Goal: Task Accomplishment & Management: Manage account settings

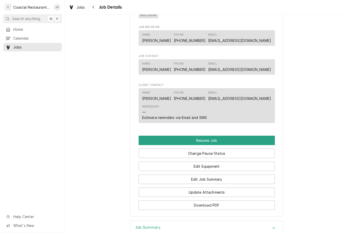
scroll to position [359, 0]
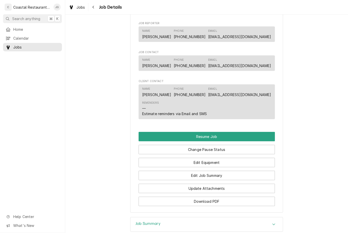
click at [237, 148] on button "Change Pause Status" at bounding box center [207, 149] width 136 height 9
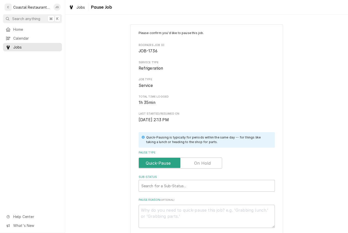
click at [205, 161] on label "Pause Type" at bounding box center [181, 163] width 84 height 11
click at [205, 161] on input "Pause Type" at bounding box center [180, 163] width 79 height 11
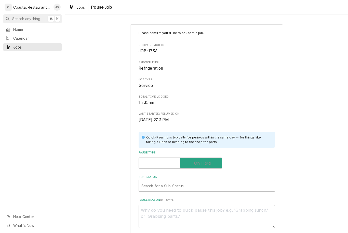
checkbox input "true"
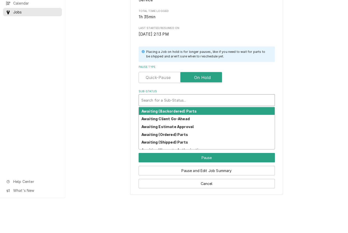
scroll to position [50, 0]
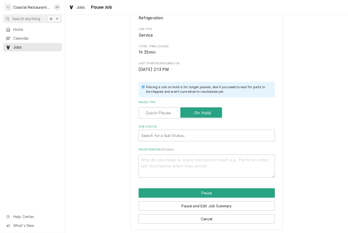
click at [311, 113] on div "Please confirm you'd like to pause this job. Roopairs Job ID JOB-1736 Service T…" at bounding box center [206, 102] width 283 height 266
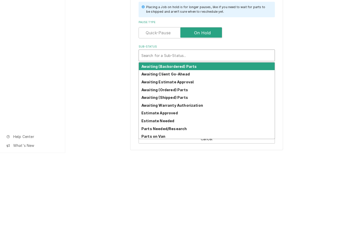
scroll to position [2, 0]
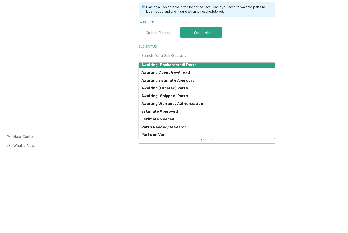
click at [192, 164] on div "Awaiting (Ordered) Parts" at bounding box center [207, 168] width 136 height 8
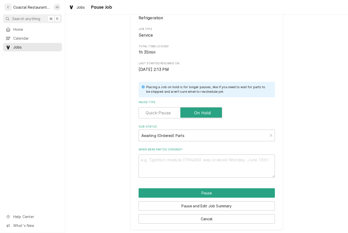
scroll to position [44, 0]
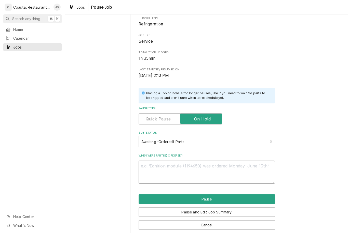
click at [178, 176] on textarea "When were part(s) ordered?" at bounding box center [207, 172] width 136 height 23
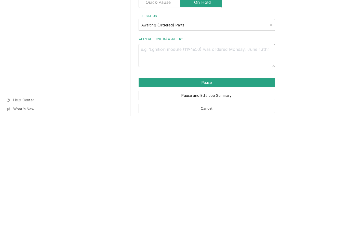
type textarea "x"
type textarea "Wai"
type textarea "x"
type textarea "Waiti"
type textarea "x"
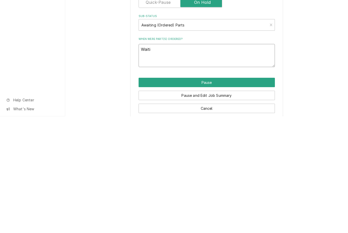
type textarea "Waiting"
type textarea "x"
type textarea "Waiting on"
type textarea "x"
type textarea "Waiting on United"
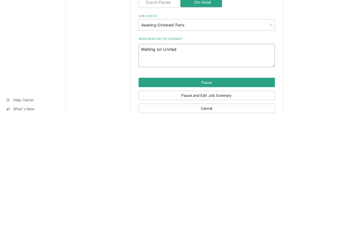
type textarea "x"
type textarea "Waiting on United refrigeration"
type textarea "x"
type textarea "Waiting on United refrigeration parts"
type textarea "x"
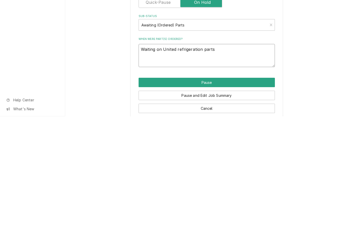
type textarea "Waiting"
type textarea "x"
type textarea "Waiting on United refrigeration parts"
type textarea "x"
type textarea "Waiting on United refrigeration"
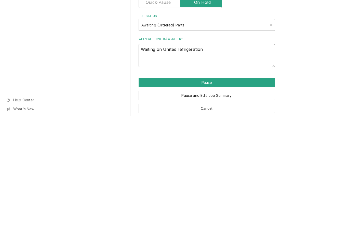
type textarea "x"
type textarea "Waiting on United"
type textarea "x"
type textarea "Waiting on"
type textarea "x"
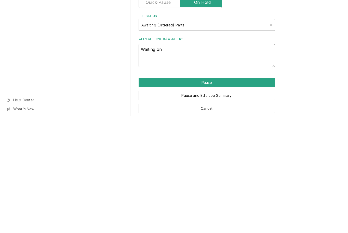
type textarea "Waiting"
type textarea "x"
type textarea "O"
type textarea "x"
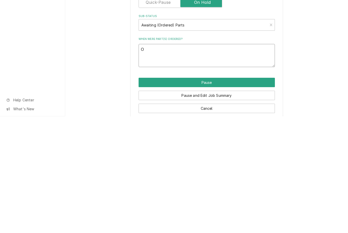
type textarea "Ord"
type textarea "x"
type textarea "Order"
type textarea "x"
type textarea "Ordered"
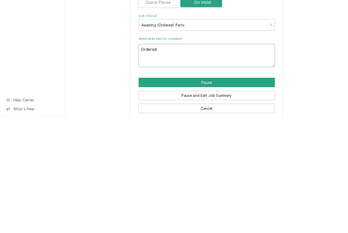
type textarea "x"
type textarea "Ordered fan blade"
type textarea "x"
type textarea "Ordered fan blade from"
type textarea "x"
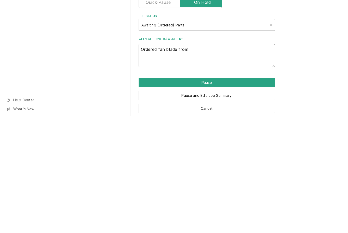
type textarea "Ordered fan blade from United"
type textarea "x"
type textarea "Ordered fan blade from United refrigeration"
type textarea "x"
type textarea "Ordered fan blade from United refrigeration waiting"
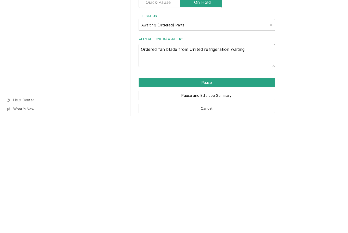
type textarea "x"
type textarea "Ordered fan blade from United refrigeration"
type textarea "x"
type textarea "Ordered fan blade from United"
type textarea "x"
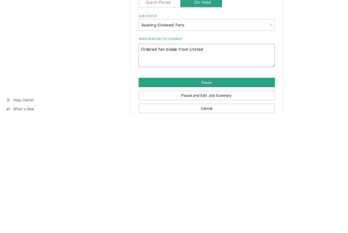
type textarea "Ordered fan blade from"
type textarea "x"
type textarea "Ordered fan blade"
type textarea "x"
type textarea "Ordered fan"
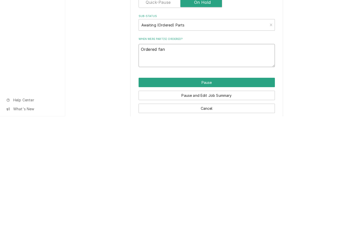
type textarea "x"
type textarea "Ordered fa"
type textarea "x"
type textarea "Ordered f"
type textarea "x"
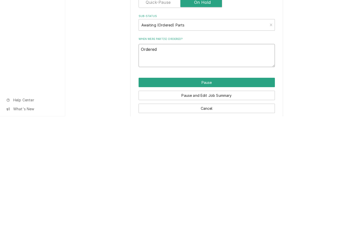
type textarea "Ordered"
type textarea "x"
type textarea "Ordere"
type textarea "x"
type textarea "Order"
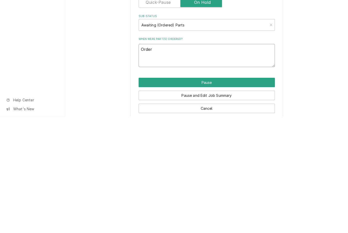
type textarea "x"
type textarea "Orde"
type textarea "x"
type textarea "Or"
type textarea "x"
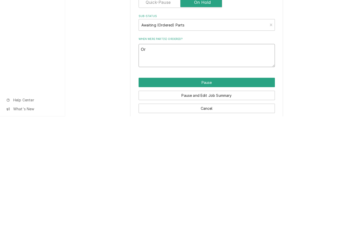
type textarea "O"
type textarea "x"
type textarea "Or"
type textarea "x"
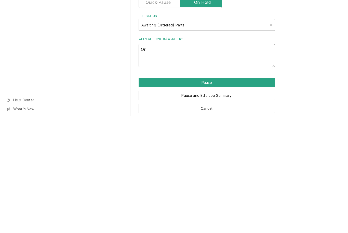
type textarea "Orde"
type textarea "x"
type textarea "Ordere"
type textarea "x"
type textarea "Ordered"
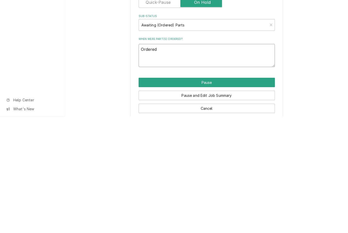
type textarea "x"
type textarea "Ordered fan"
type textarea "x"
type textarea "Ordered fan blade from"
type textarea "x"
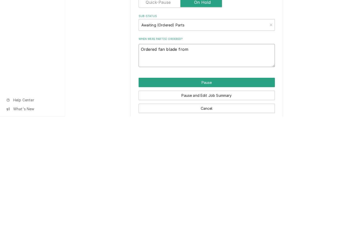
type textarea "Ordered fan blade from United"
type textarea "x"
type textarea "Ordered fan blade from United Refri"
type textarea "x"
type textarea "Ordered fan blade from United refrigeration"
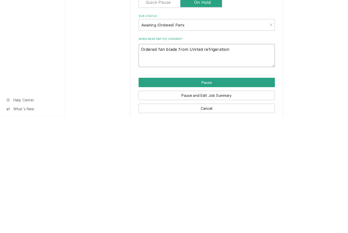
type textarea "x"
type textarea "Ordered fan blade from United refrigeration"
click at [232, 195] on button "Pause" at bounding box center [207, 199] width 136 height 9
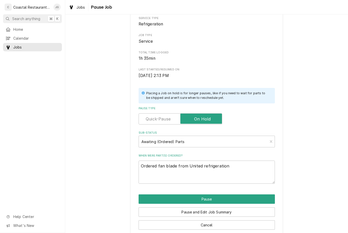
type textarea "x"
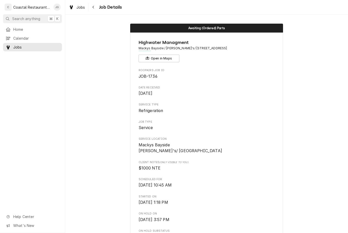
click at [45, 28] on span "Home" at bounding box center [36, 29] width 46 height 5
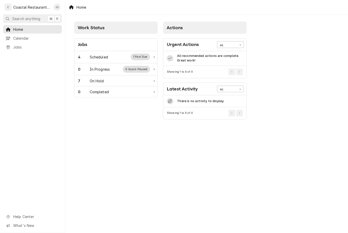
click at [115, 57] on div "4 Scheduled 1 Past Due" at bounding box center [114, 57] width 72 height 7
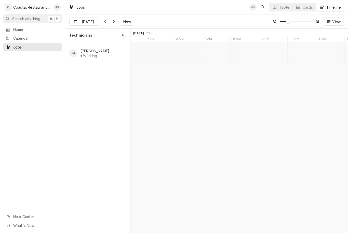
type input "Oct 9"
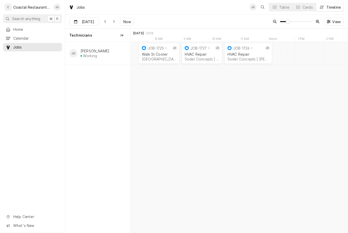
click at [198, 60] on div "Sodel Concepts | Bethany Beach, 19930" at bounding box center [202, 59] width 34 height 4
